Goal: Obtain resource: Download file/media

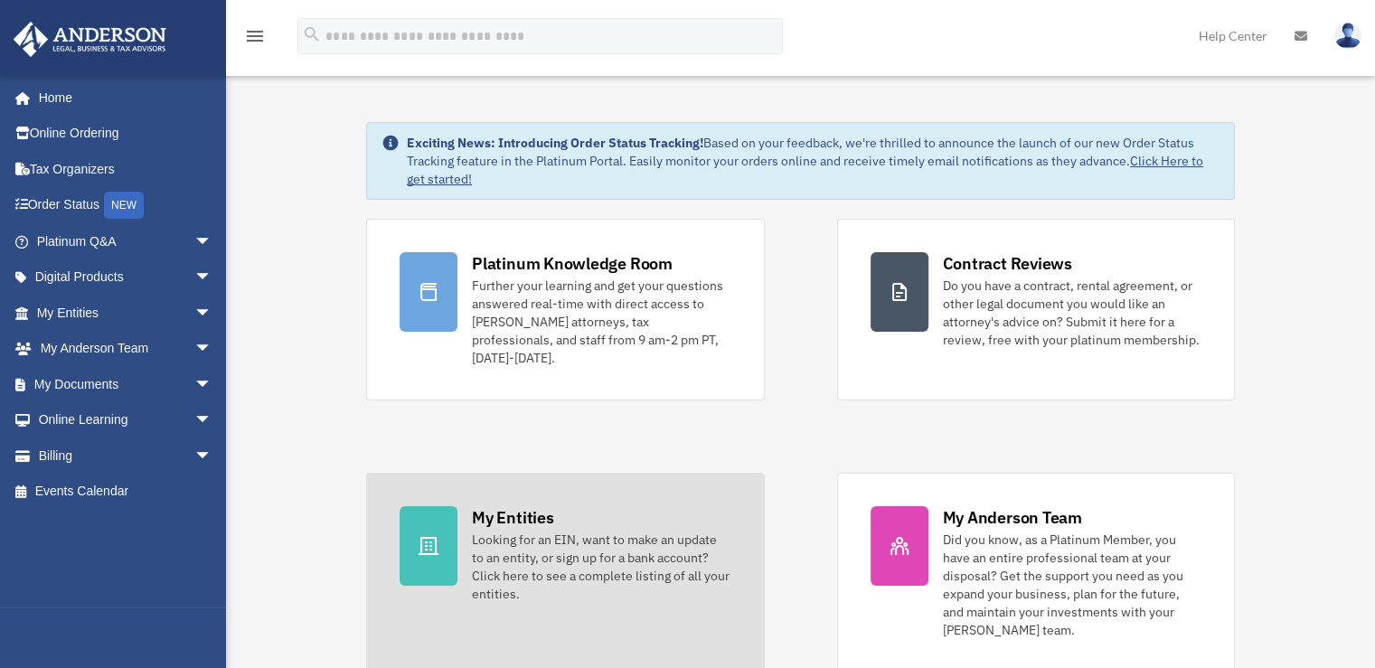
click at [579, 531] on div "Looking for an EIN, want to make an update to an entity, or sign up for a bank …" at bounding box center [601, 567] width 259 height 72
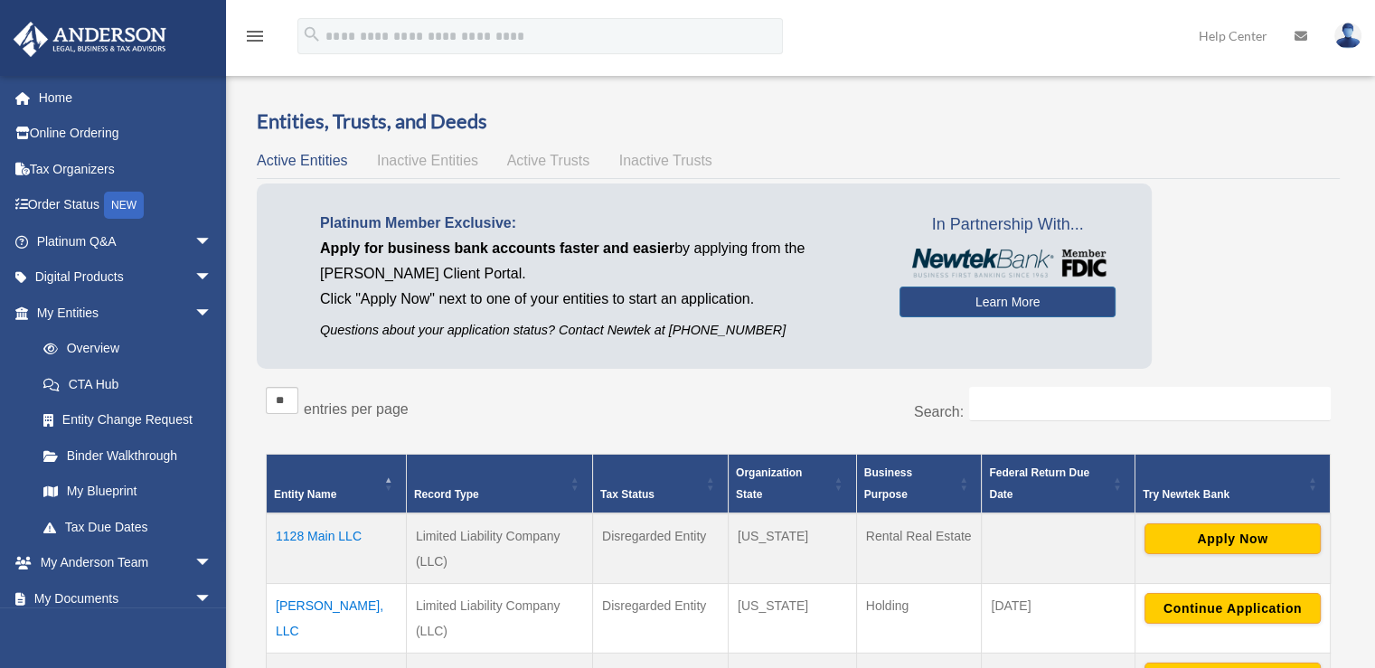
click at [325, 535] on td "1128 Main LLC" at bounding box center [337, 548] width 140 height 71
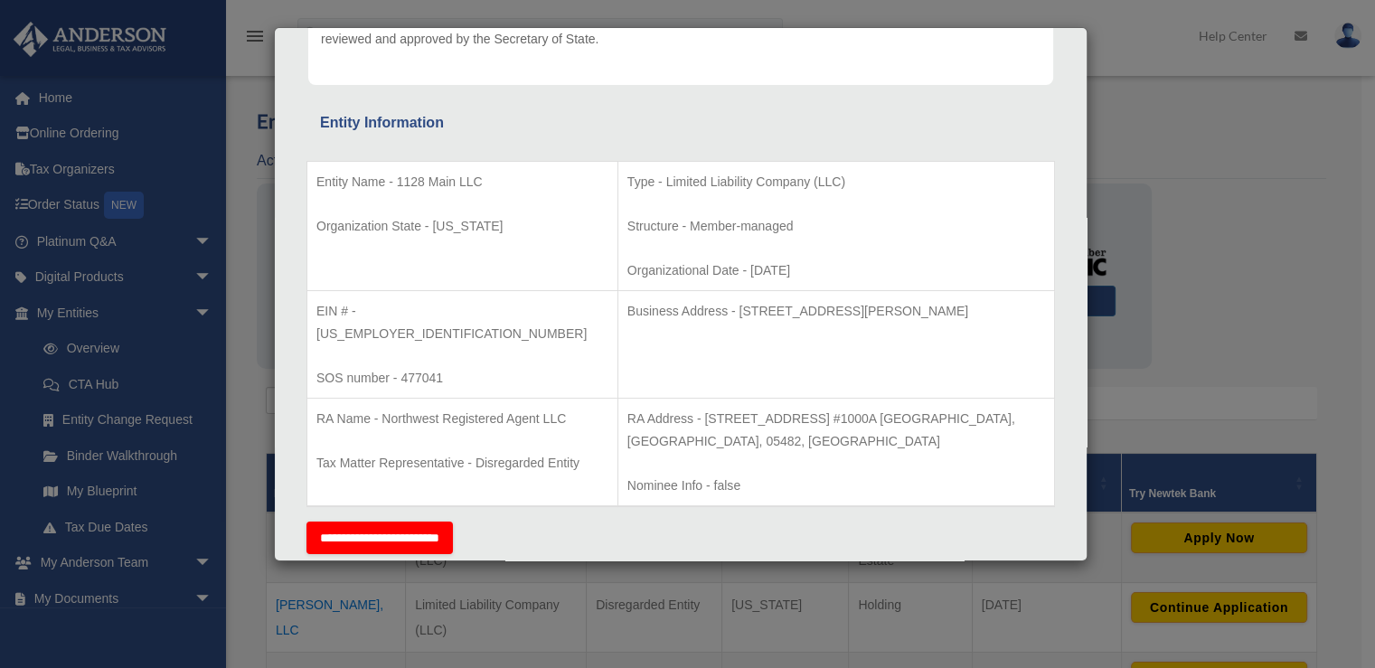
scroll to position [317, 0]
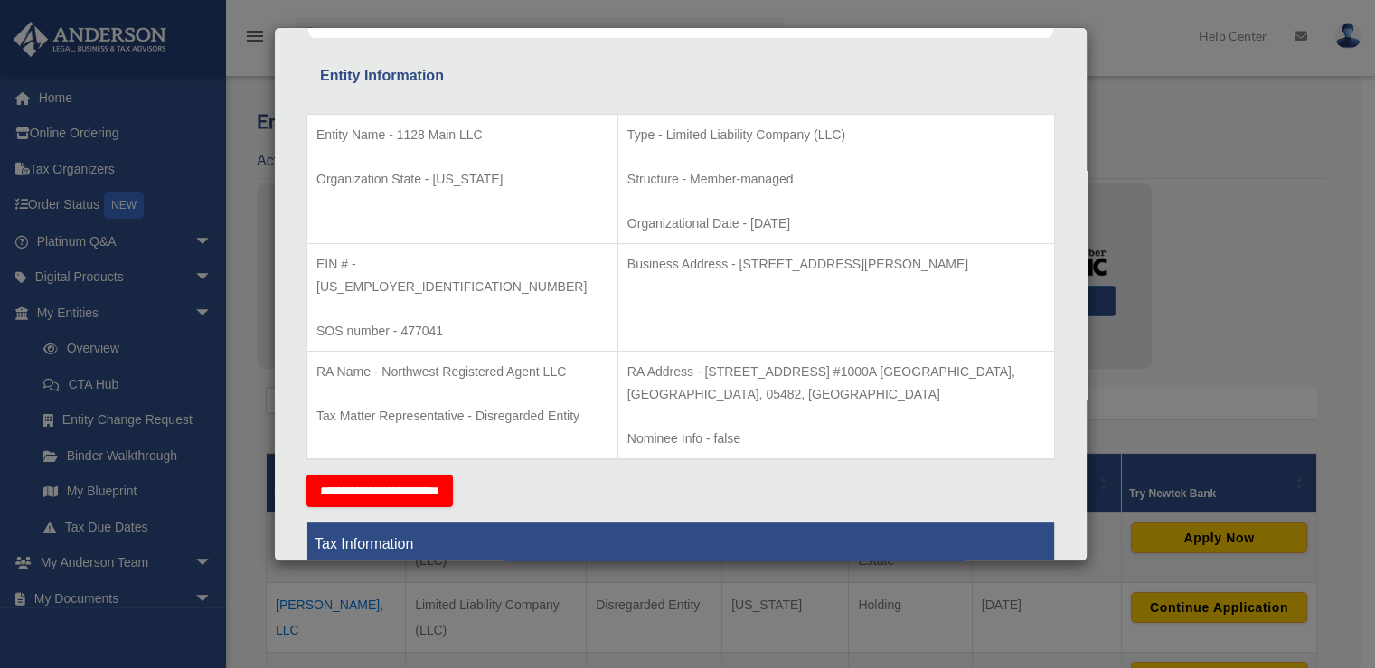
click at [245, 373] on div "Details × Articles Sent Organizational Date" at bounding box center [687, 334] width 1375 height 668
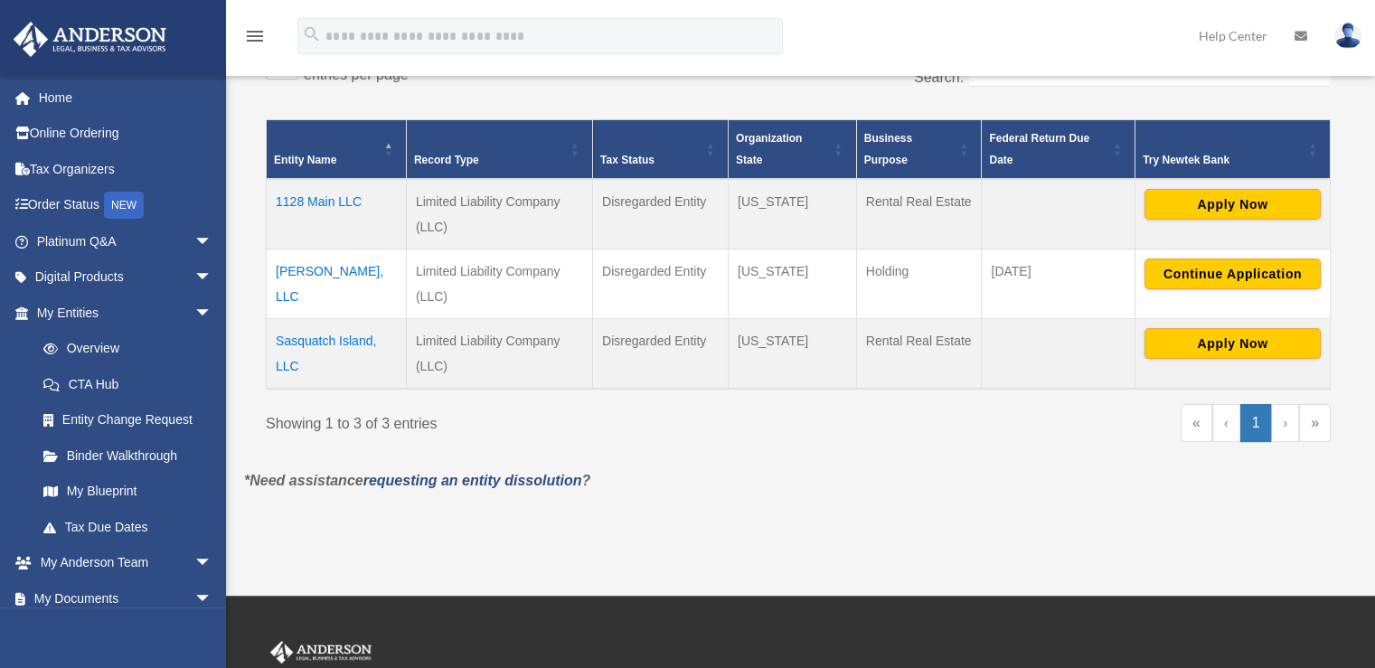
scroll to position [336, 0]
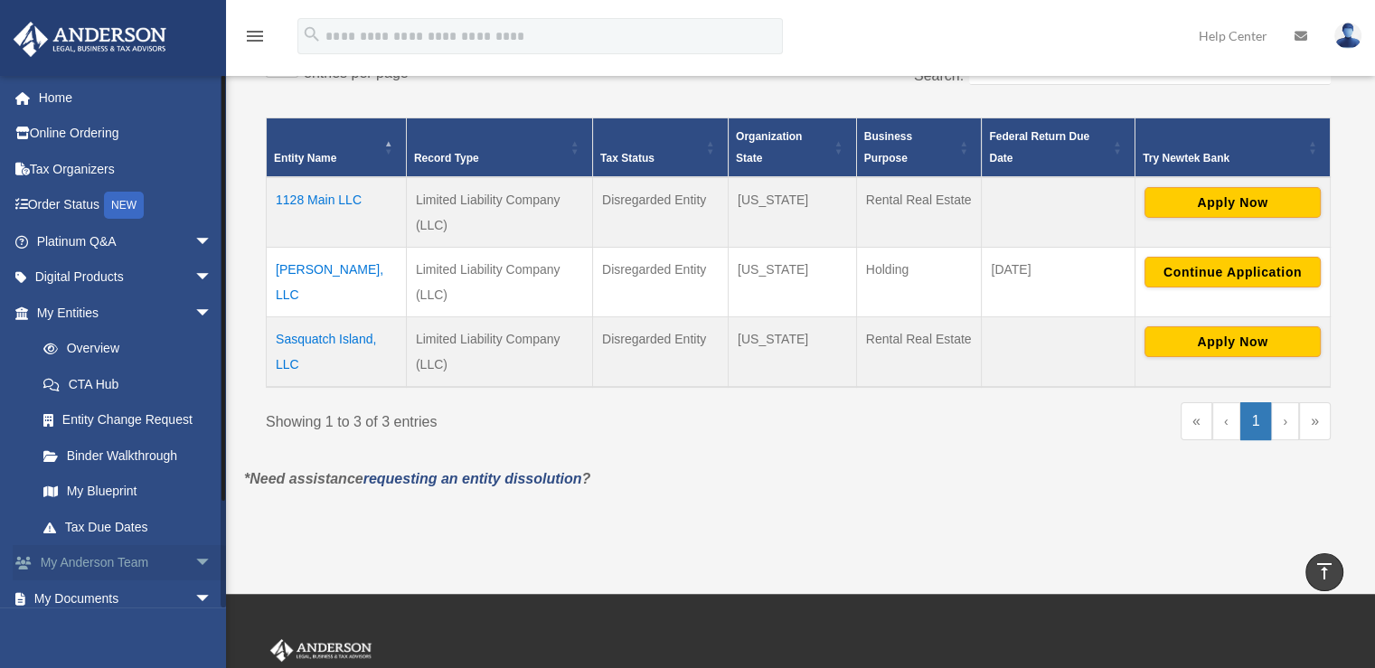
click at [194, 560] on span "arrow_drop_down" at bounding box center [212, 563] width 36 height 37
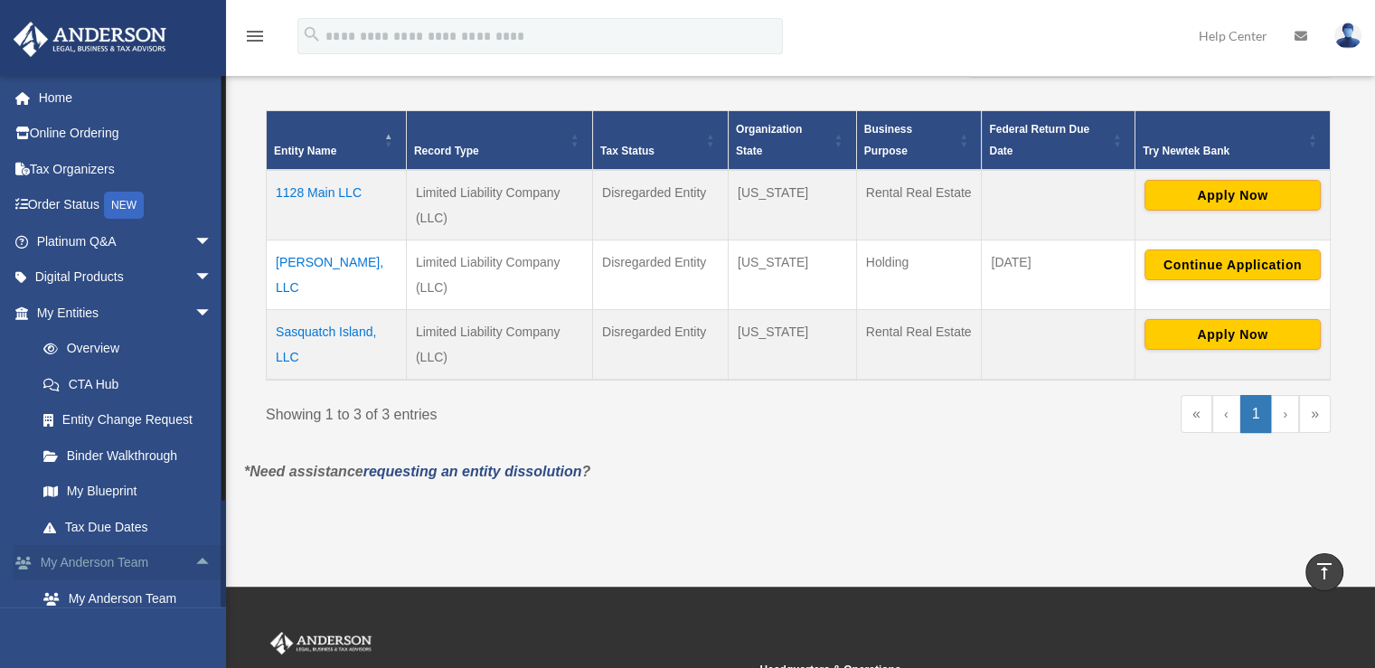
scroll to position [344, 0]
click at [309, 195] on td "1128 Main LLC" at bounding box center [337, 205] width 140 height 71
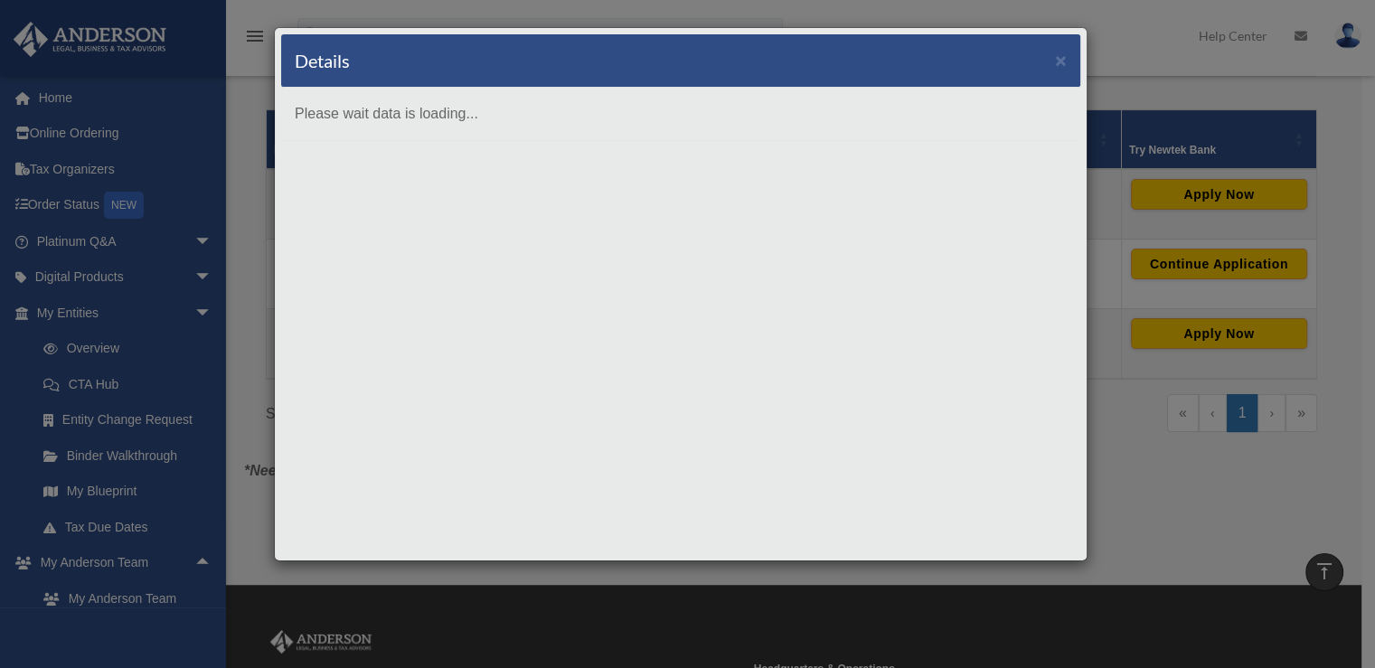
scroll to position [0, 0]
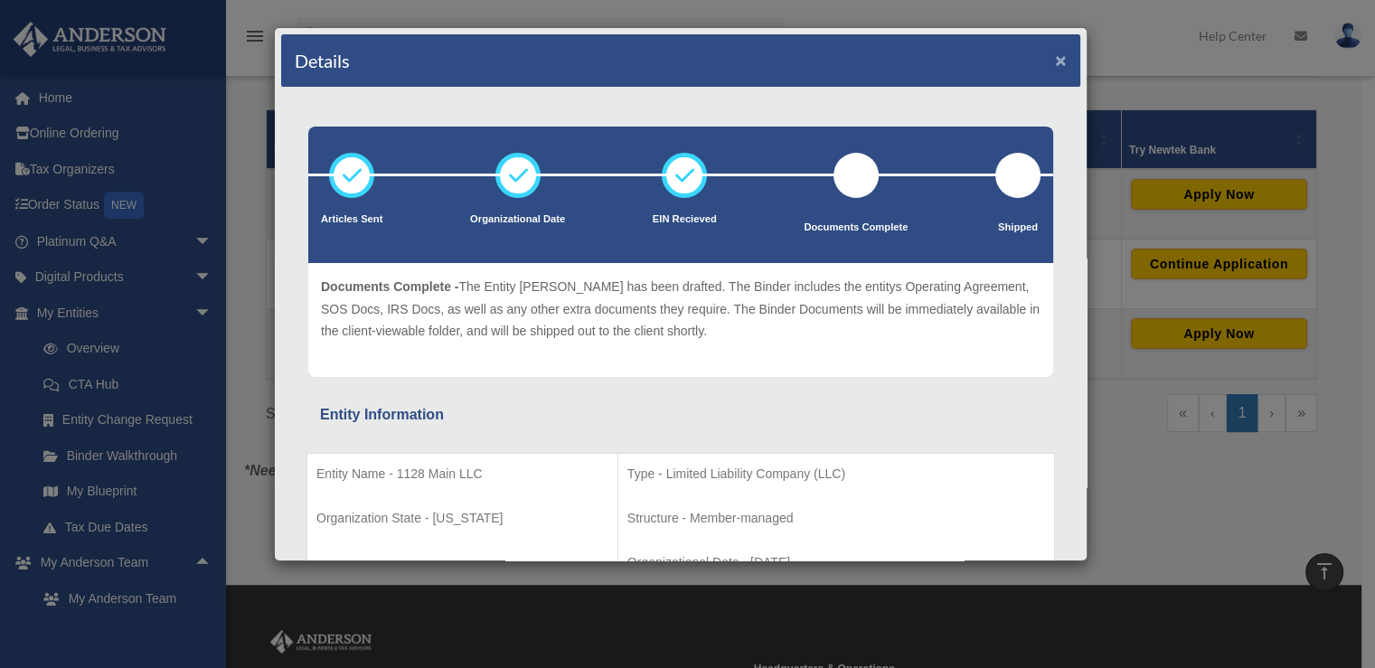
click at [1055, 62] on button "×" at bounding box center [1061, 60] width 12 height 19
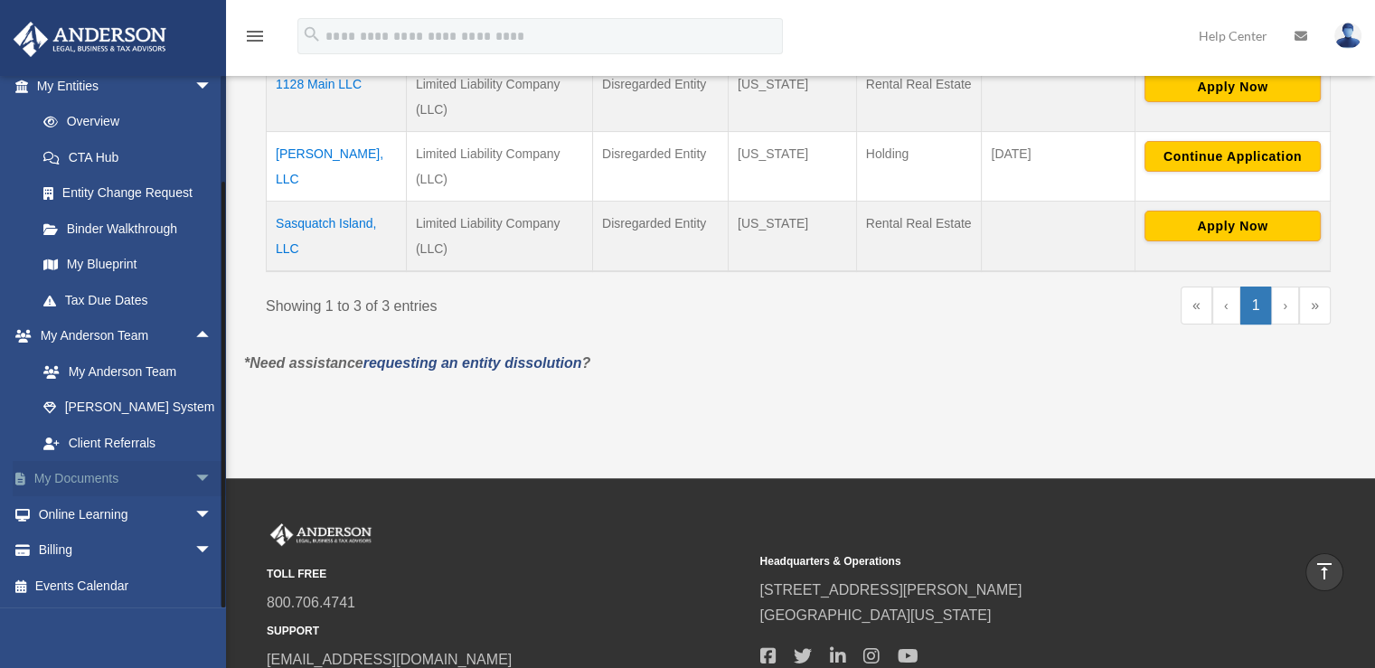
scroll to position [454, 0]
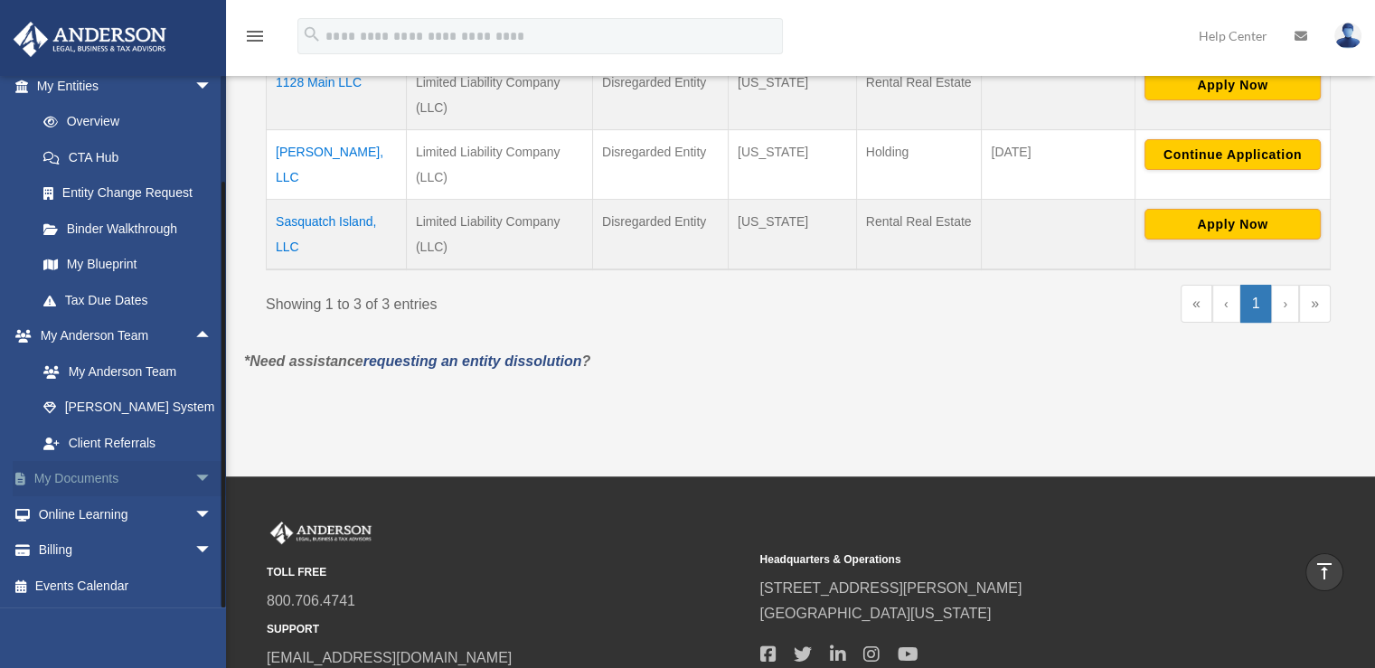
click at [194, 476] on span "arrow_drop_down" at bounding box center [212, 479] width 36 height 37
click at [77, 511] on link "Box" at bounding box center [132, 514] width 214 height 36
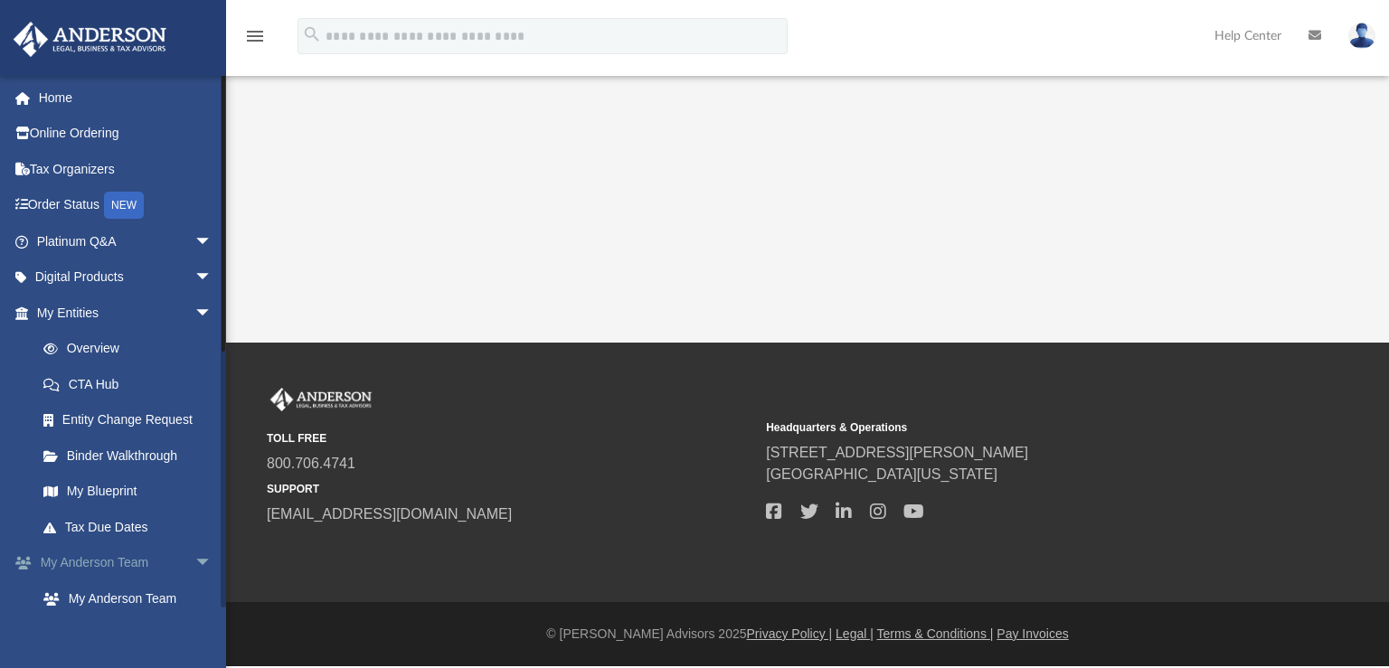
click at [194, 556] on span "arrow_drop_down" at bounding box center [212, 563] width 36 height 37
click at [194, 598] on span "arrow_drop_down" at bounding box center [212, 598] width 36 height 37
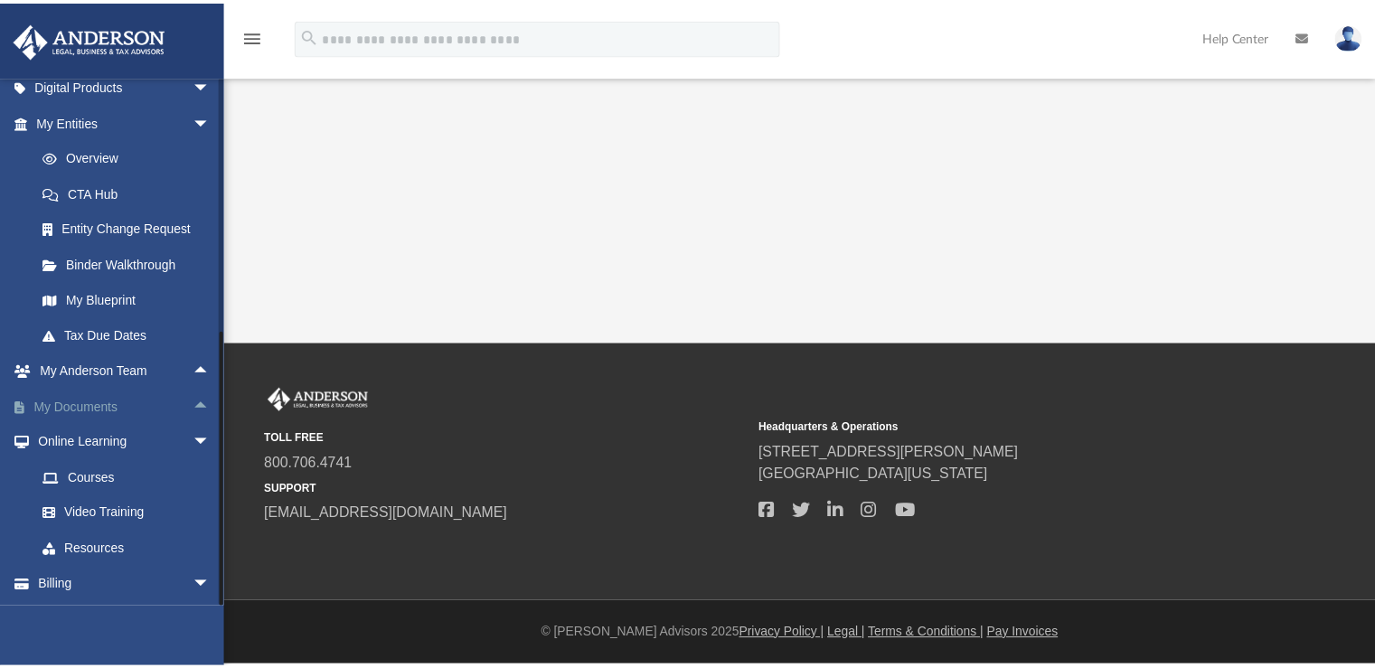
scroll to position [227, 0]
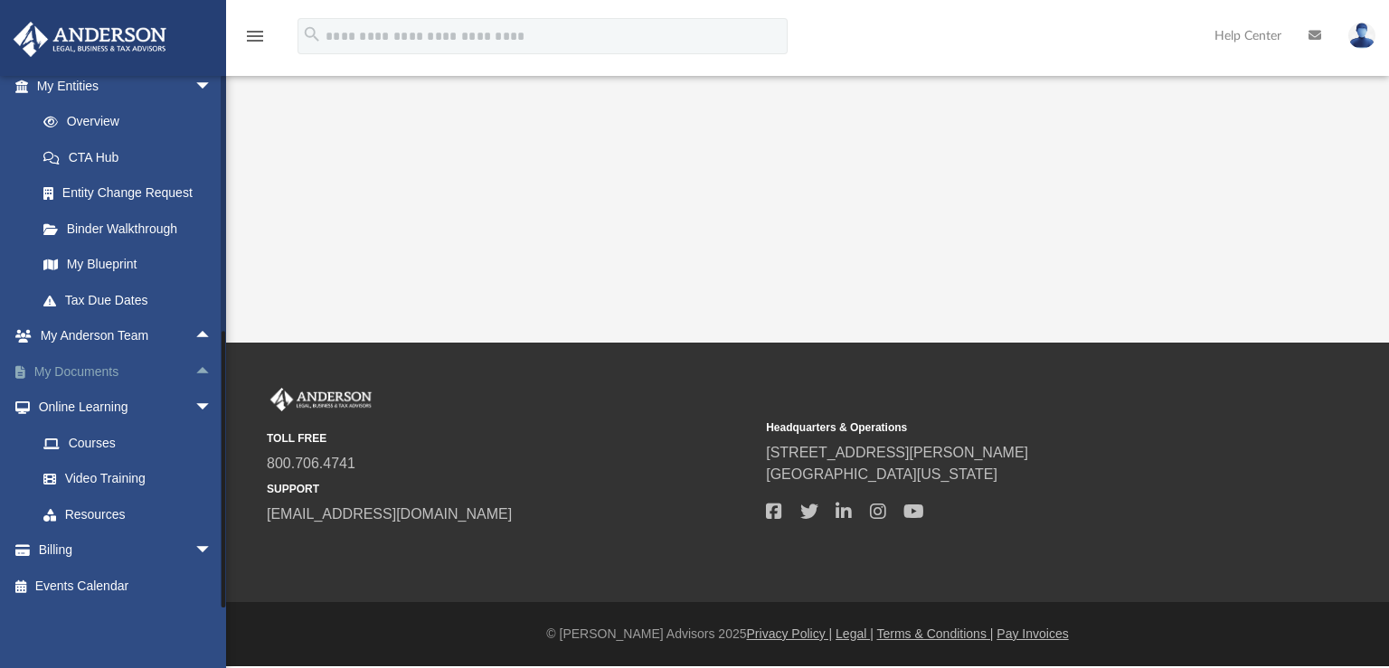
click at [194, 374] on span "arrow_drop_up" at bounding box center [212, 371] width 36 height 37
click at [74, 398] on link "Box" at bounding box center [132, 408] width 214 height 36
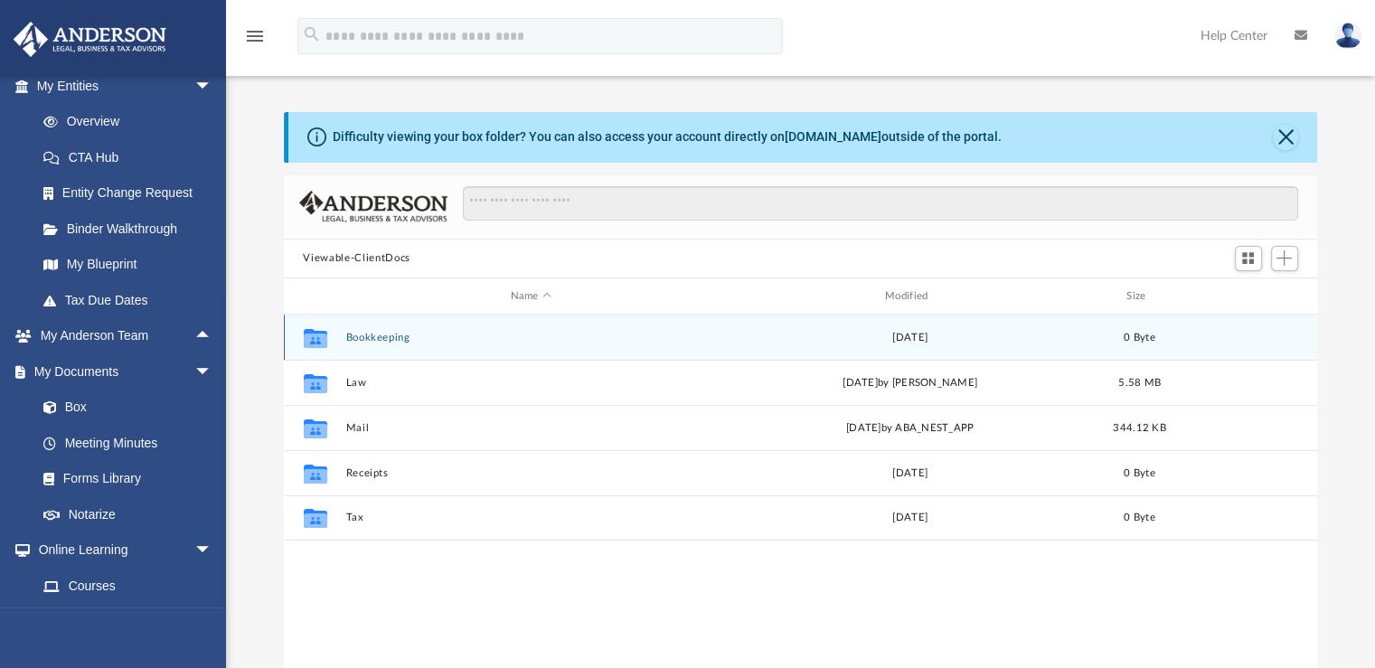
scroll to position [397, 1020]
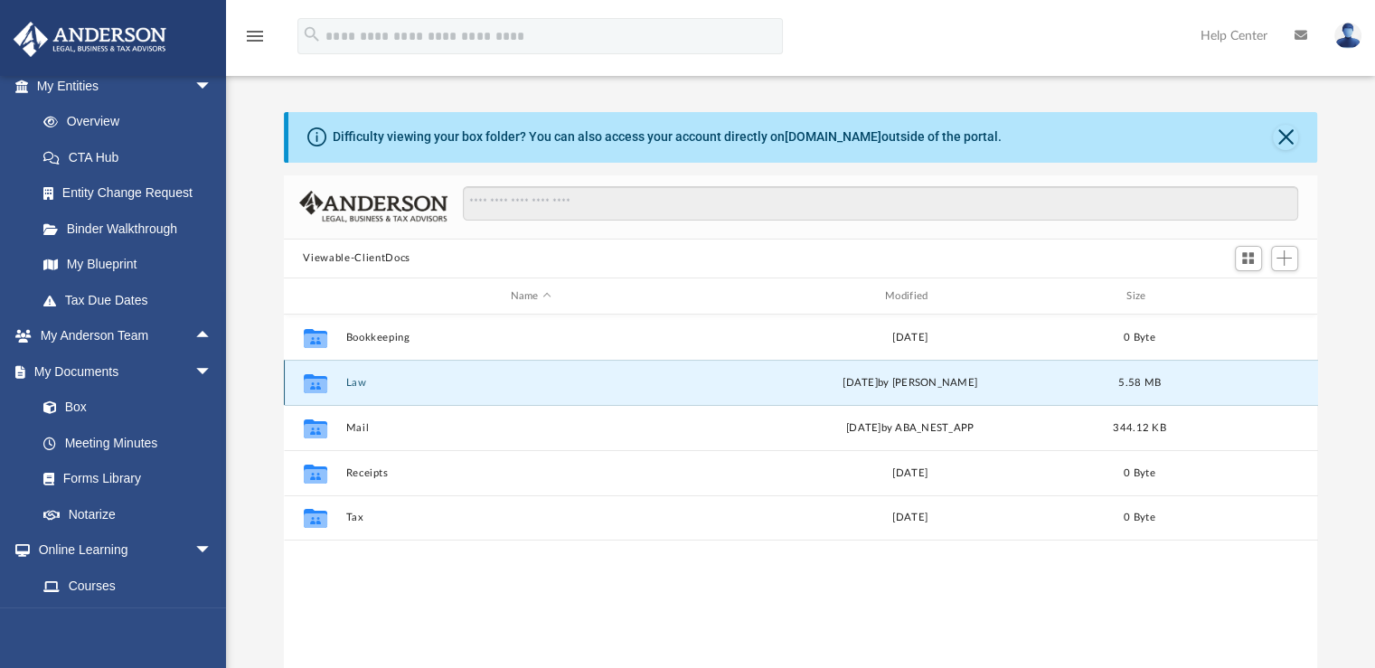
click at [360, 381] on button "Law" at bounding box center [530, 383] width 371 height 12
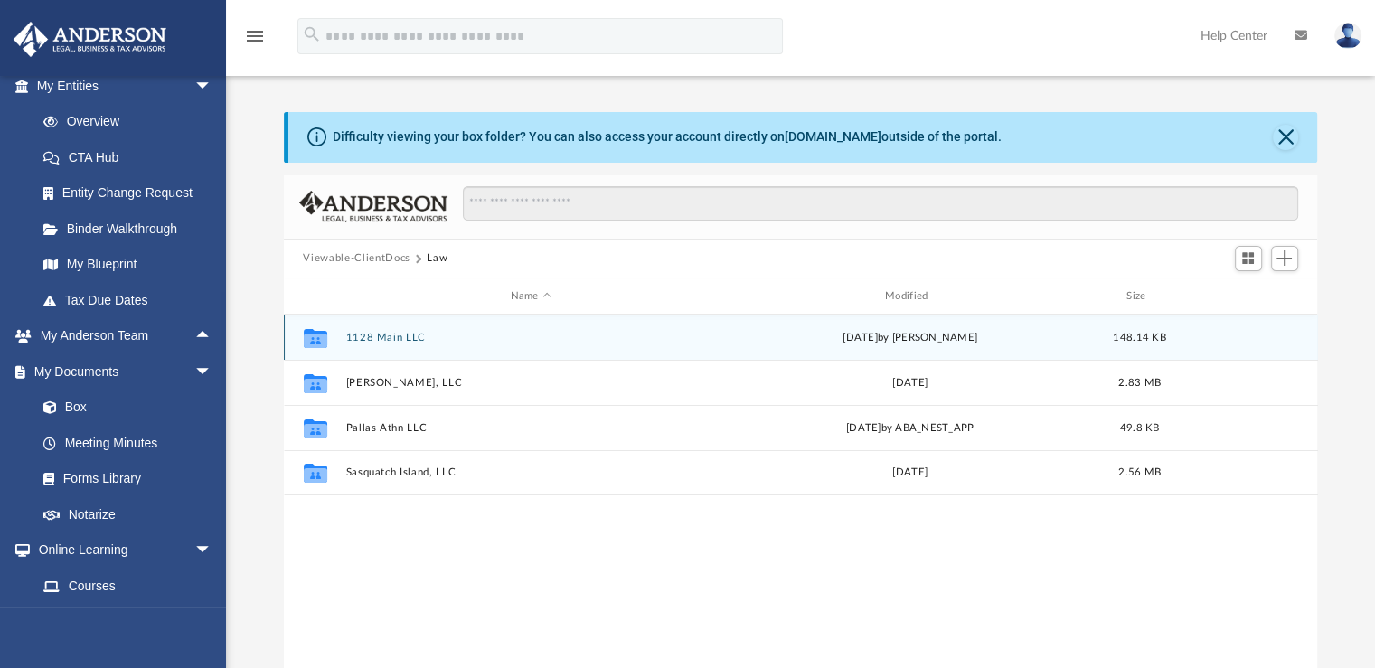
click at [362, 335] on button "1128 Main LLC" at bounding box center [530, 338] width 371 height 12
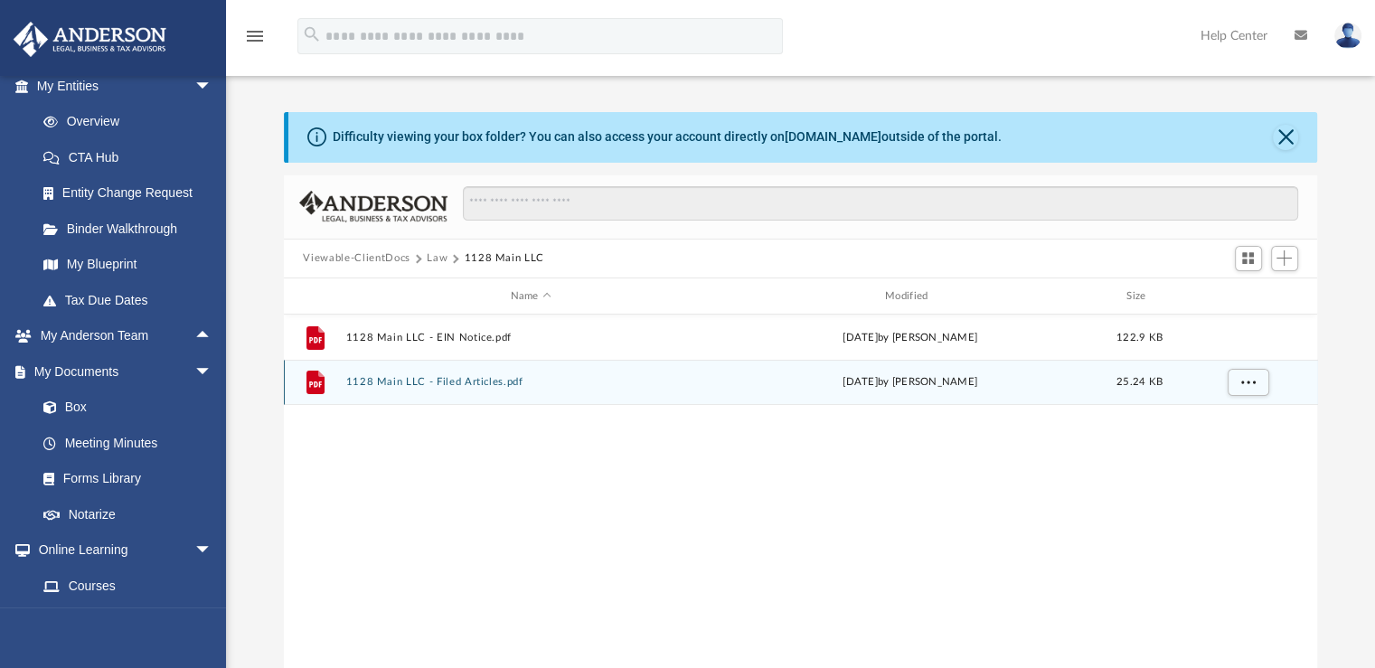
click at [458, 382] on button "1128 Main LLC - Filed Articles.pdf" at bounding box center [530, 383] width 371 height 12
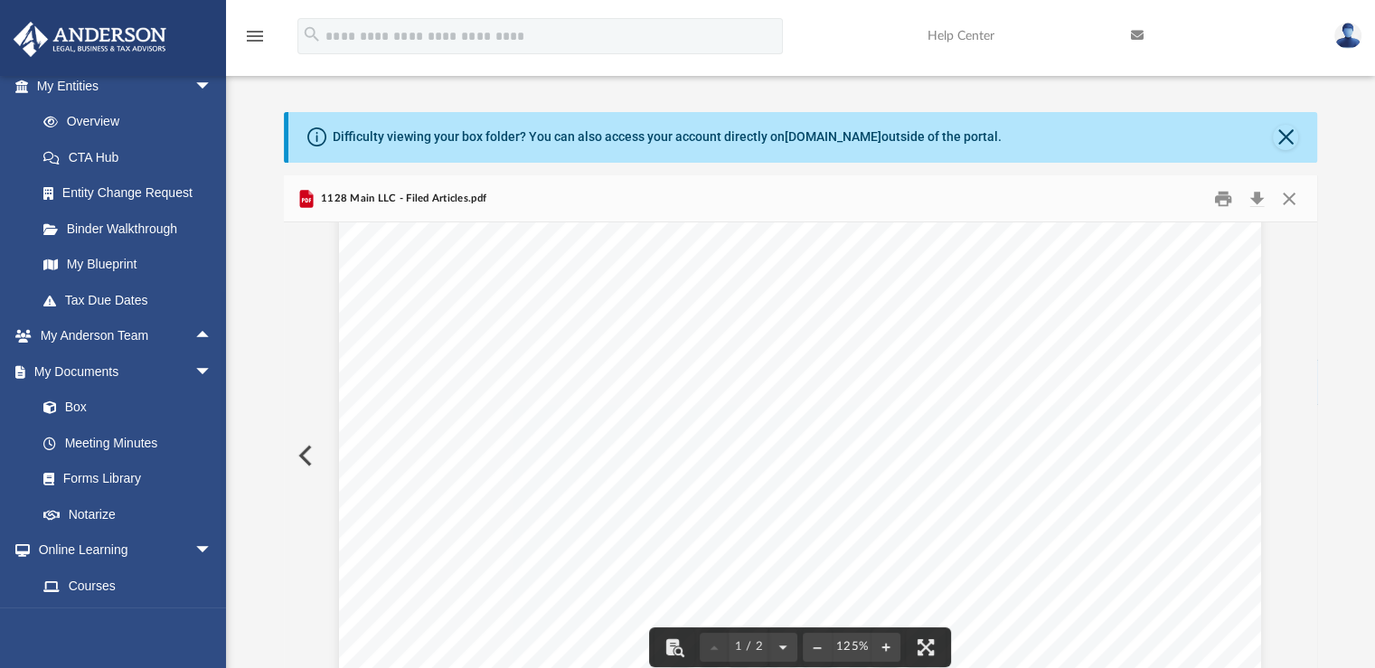
scroll to position [0, 0]
click at [1289, 202] on button "Close" at bounding box center [1289, 198] width 33 height 28
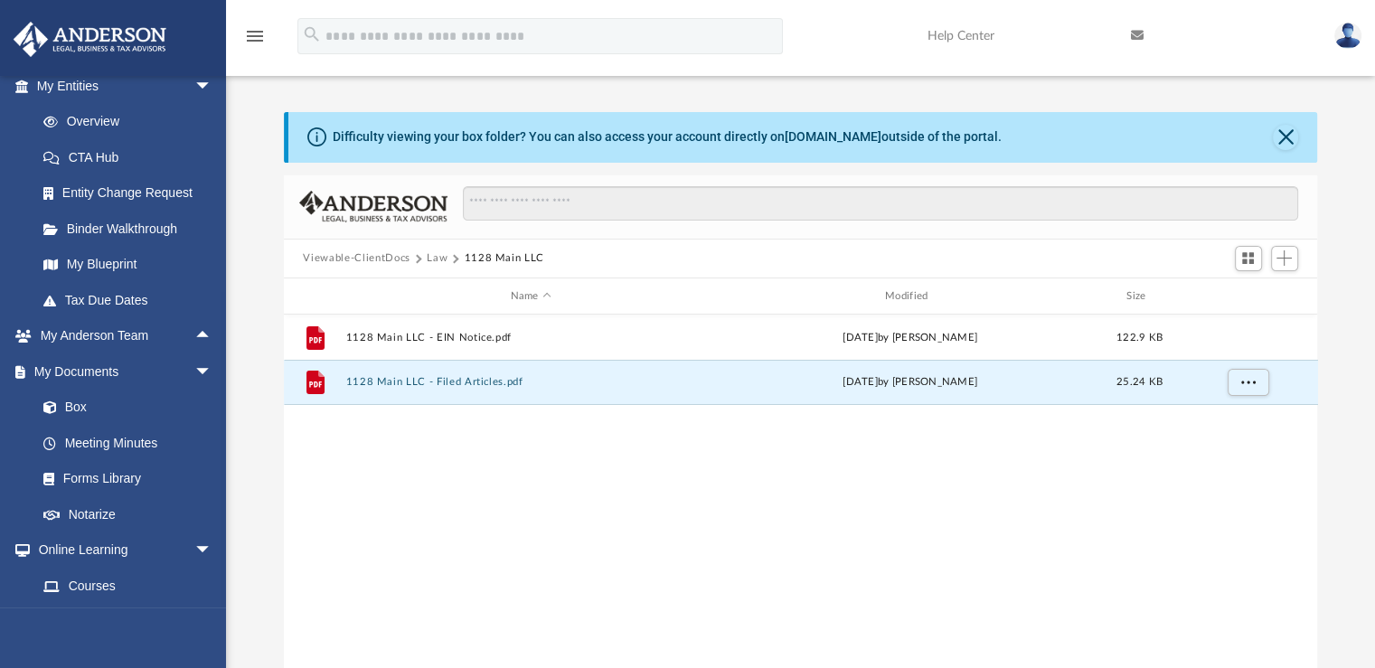
click at [441, 256] on button "Law" at bounding box center [437, 258] width 21 height 16
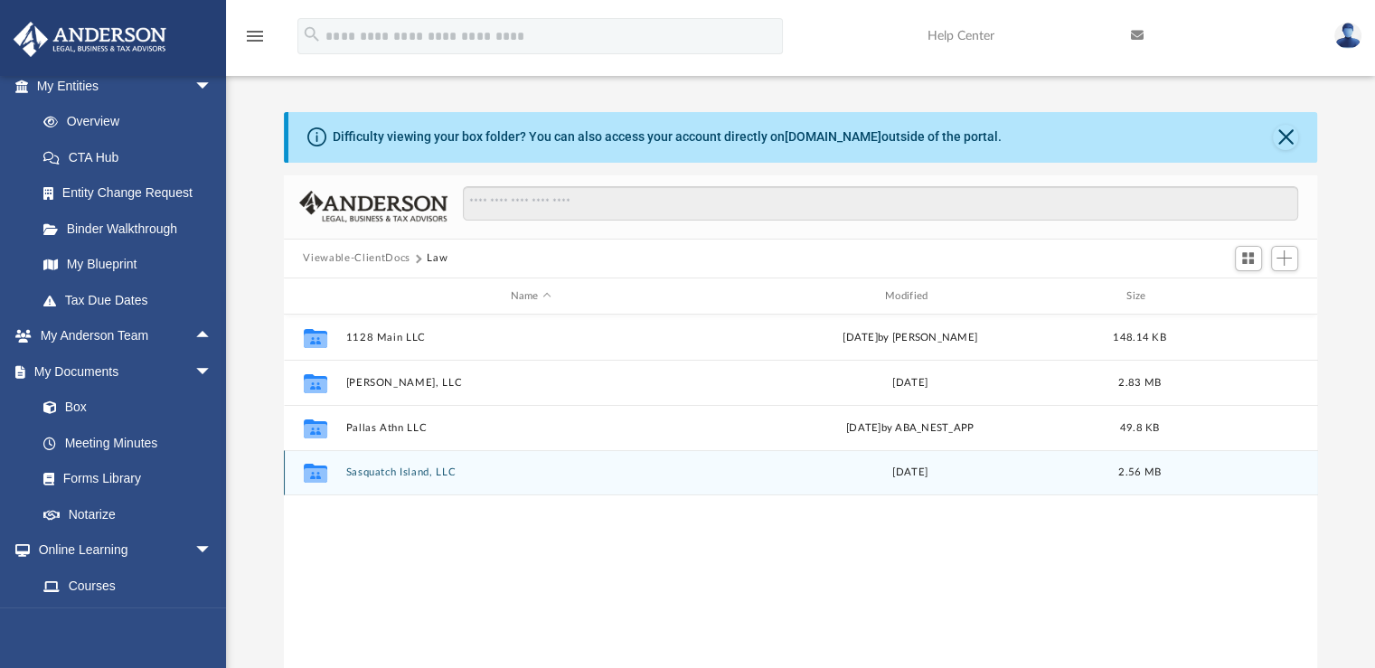
click at [423, 477] on button "Sasquatch Island, LLC" at bounding box center [530, 473] width 371 height 12
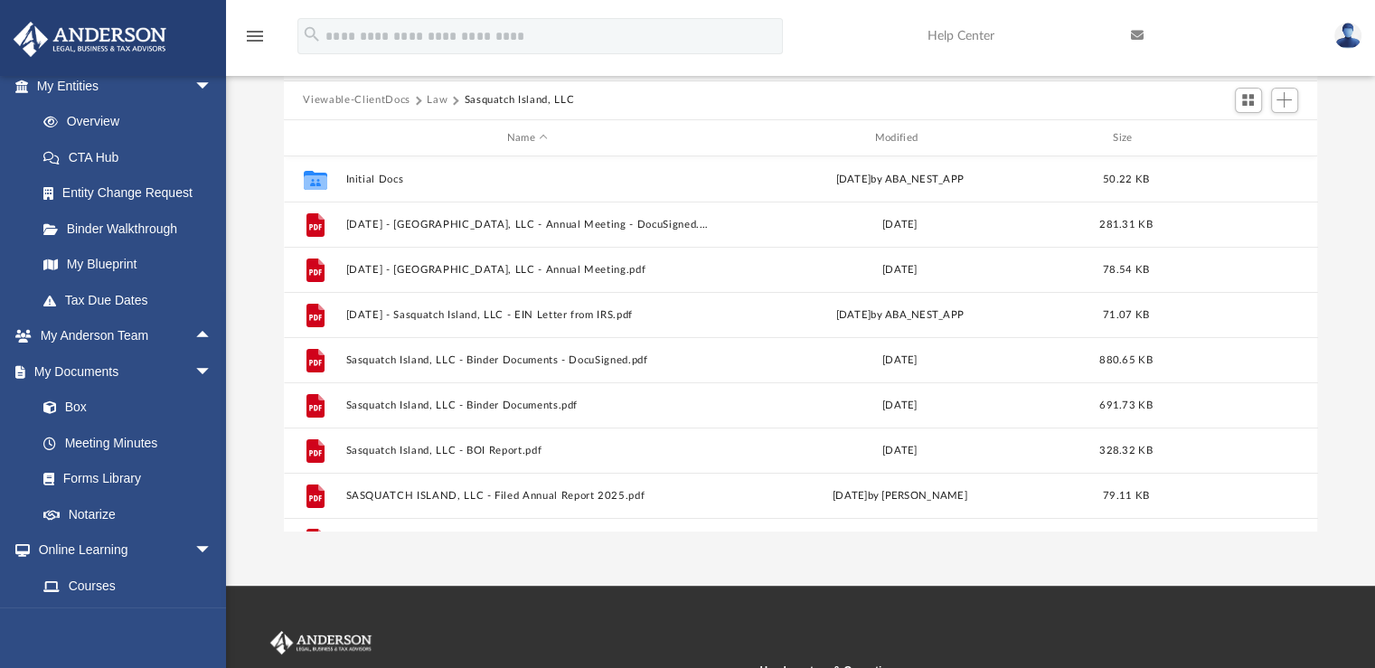
click at [289, 146] on div "Name Modified Size" at bounding box center [801, 138] width 1034 height 36
